Goal: Find specific page/section: Find specific page/section

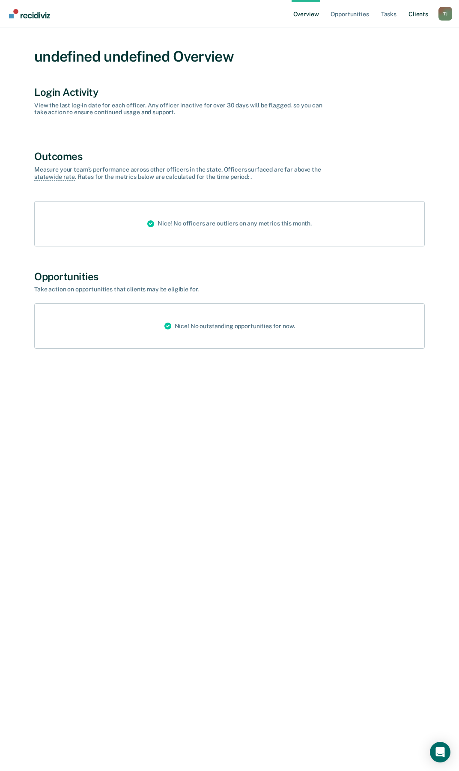
click at [413, 14] on link "Client s" at bounding box center [417, 13] width 23 height 27
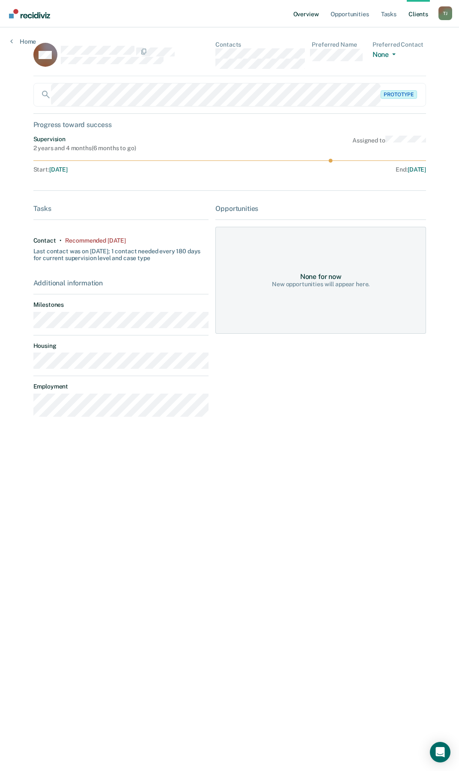
click at [305, 15] on link "Overview" at bounding box center [305, 13] width 29 height 27
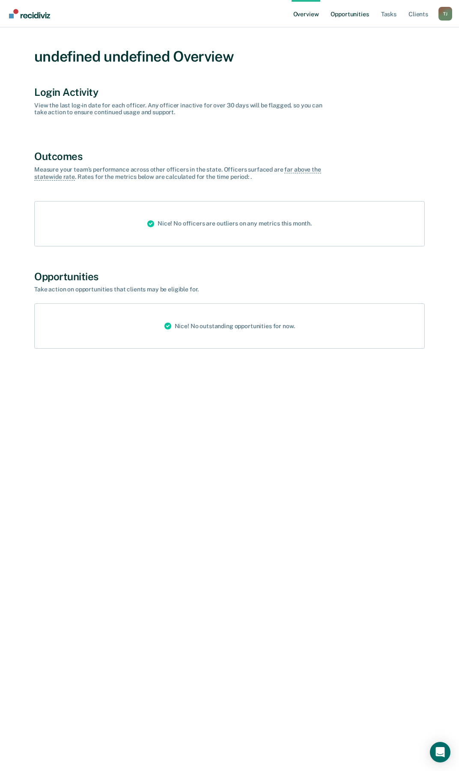
click at [333, 12] on link "Opportunities" at bounding box center [350, 13] width 42 height 27
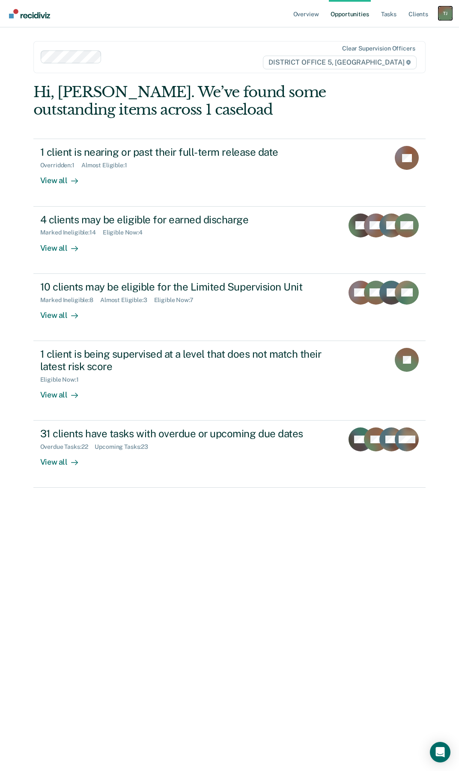
click at [448, 12] on div "T J" at bounding box center [445, 13] width 14 height 14
click at [377, 44] on link "Go to Operations" at bounding box center [401, 45] width 87 height 7
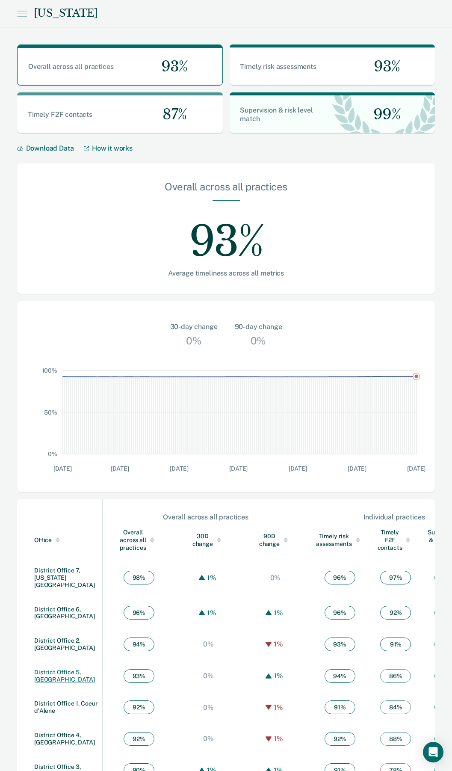
click at [78, 672] on link "District Office 5, [GEOGRAPHIC_DATA]" at bounding box center [64, 676] width 61 height 14
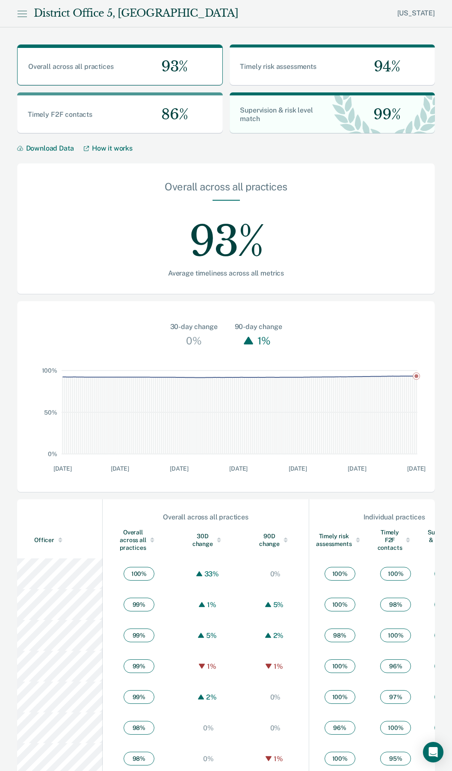
click at [23, 9] on div "[US_STATE] District Office 5, [GEOGRAPHIC_DATA]" at bounding box center [226, 13] width 452 height 27
click at [24, 17] on icon at bounding box center [22, 17] width 9 height 0
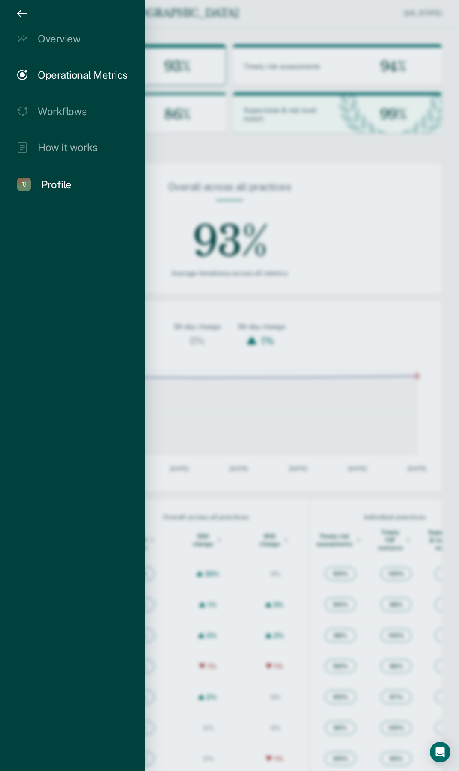
click at [53, 184] on div "Profile" at bounding box center [56, 184] width 30 height 12
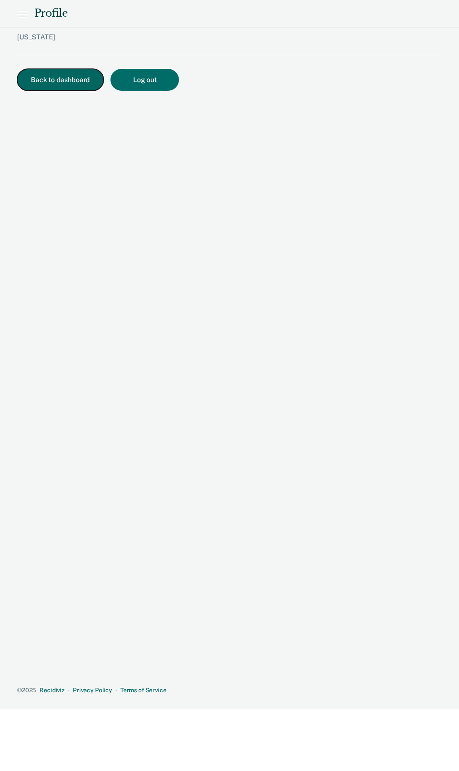
click at [51, 81] on button "Back to dashboard" at bounding box center [60, 80] width 86 height 22
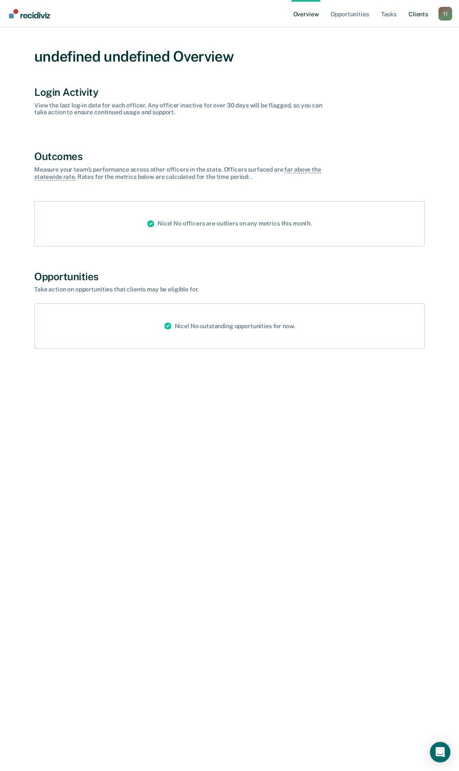
click at [418, 12] on link "Client s" at bounding box center [417, 13] width 23 height 27
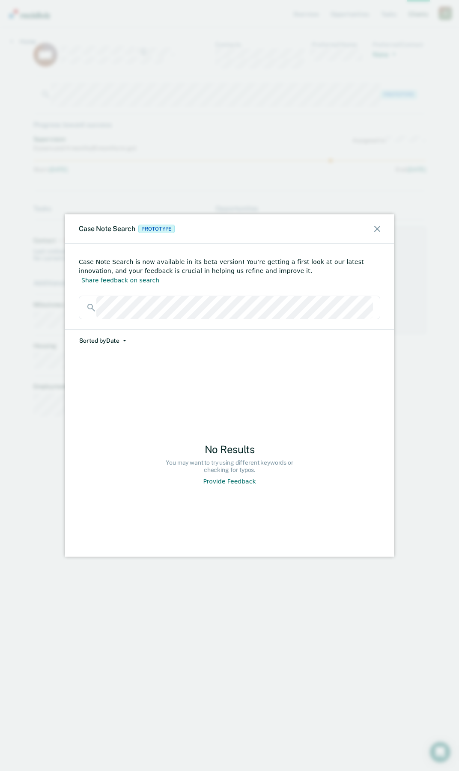
click at [376, 229] on icon at bounding box center [377, 229] width 6 height 6
